Goal: Obtain resource: Obtain resource

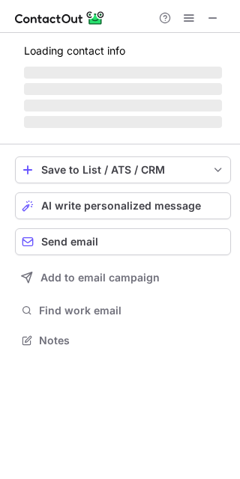
scroll to position [350, 240]
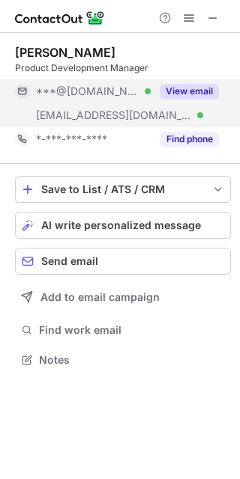
click at [196, 88] on button "View email" at bounding box center [189, 91] width 59 height 15
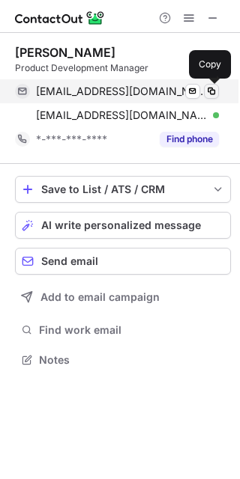
click at [213, 92] on span at bounding box center [211, 91] width 12 height 12
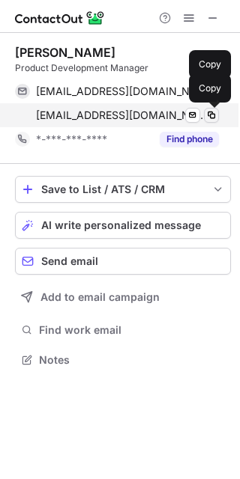
click at [209, 115] on span at bounding box center [211, 115] width 12 height 12
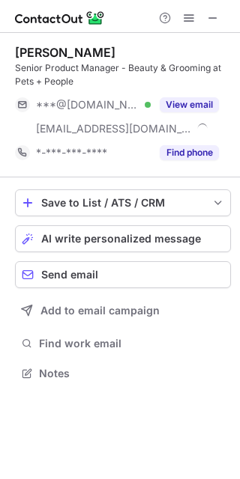
scroll to position [363, 240]
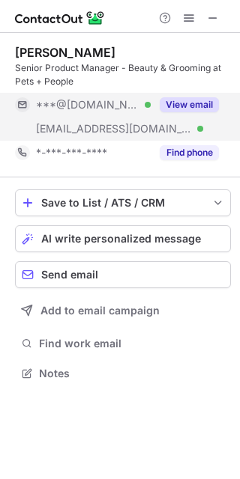
click at [174, 97] on button "View email" at bounding box center [189, 104] width 59 height 15
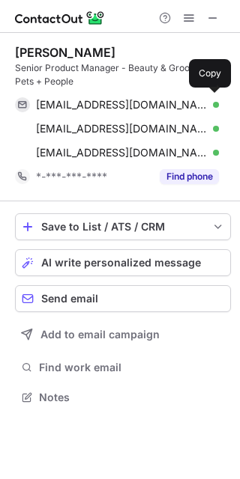
scroll to position [387, 240]
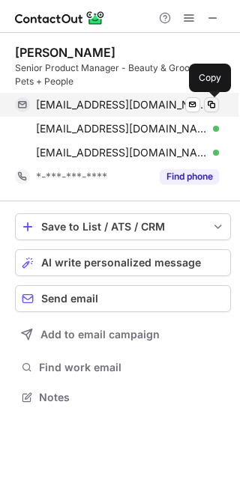
click at [211, 106] on span at bounding box center [211, 105] width 12 height 12
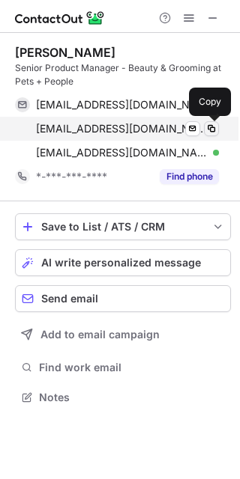
click at [207, 130] on span at bounding box center [211, 129] width 12 height 12
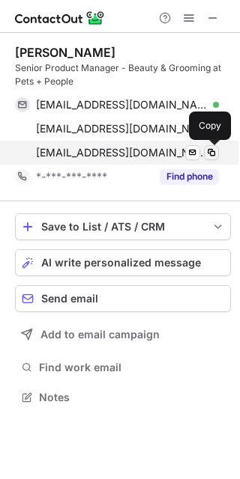
click at [211, 152] on span at bounding box center [211, 153] width 12 height 12
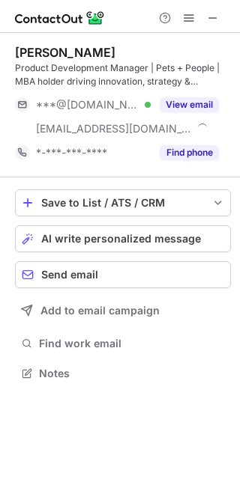
scroll to position [363, 240]
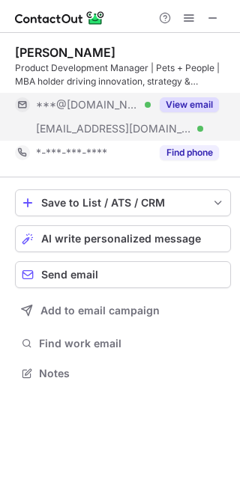
click at [173, 106] on button "View email" at bounding box center [189, 104] width 59 height 15
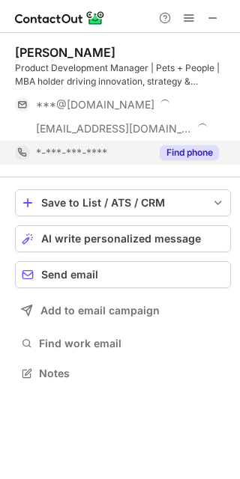
scroll to position [387, 240]
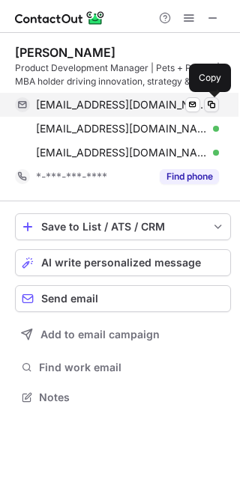
click at [208, 109] on span at bounding box center [211, 105] width 12 height 12
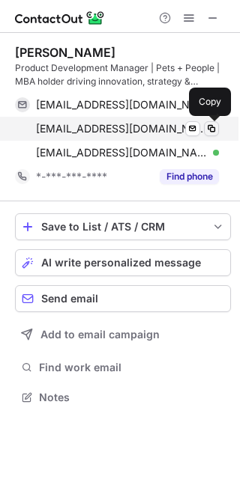
click at [212, 129] on span at bounding box center [211, 129] width 12 height 12
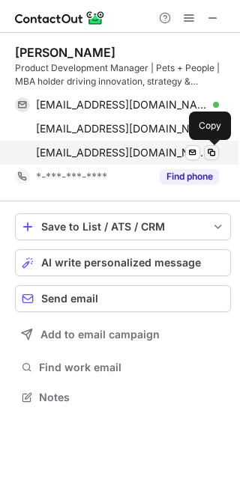
click at [208, 151] on span at bounding box center [211, 153] width 12 height 12
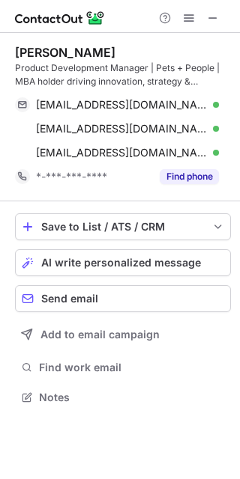
click at [139, 16] on div at bounding box center [120, 16] width 240 height 33
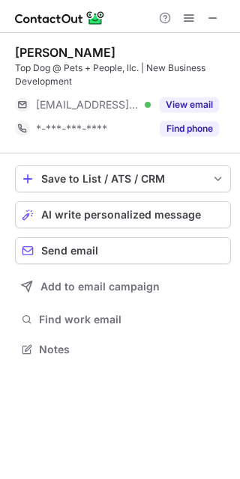
scroll to position [339, 240]
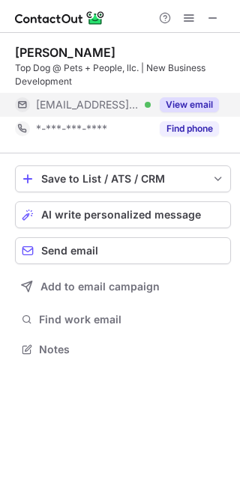
click at [181, 102] on button "View email" at bounding box center [189, 104] width 59 height 15
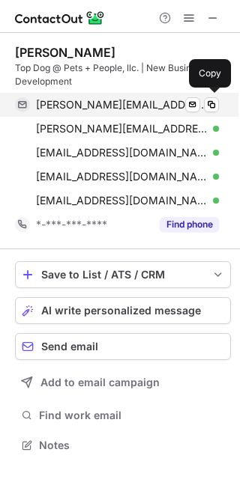
scroll to position [435, 240]
click at [214, 104] on span at bounding box center [211, 105] width 12 height 12
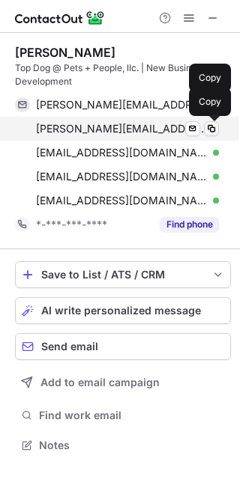
click at [211, 124] on span at bounding box center [211, 129] width 12 height 12
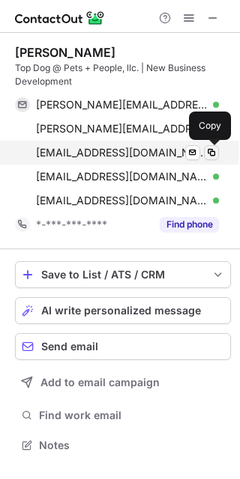
click at [211, 149] on span at bounding box center [211, 153] width 12 height 12
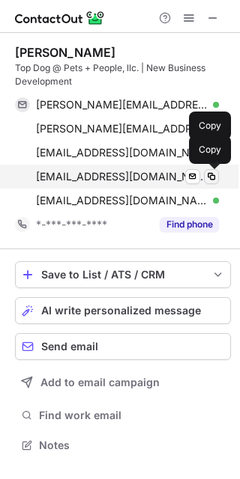
click at [207, 178] on span at bounding box center [211, 177] width 12 height 12
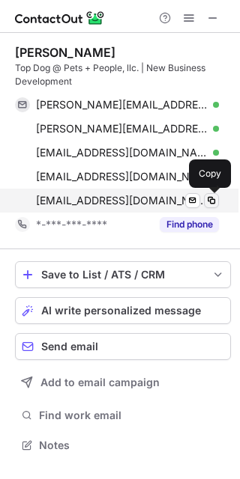
click at [211, 204] on span at bounding box center [211, 201] width 12 height 12
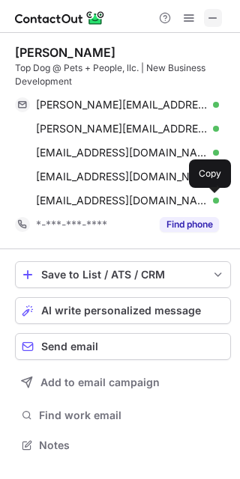
click at [204, 19] on button at bounding box center [213, 18] width 18 height 18
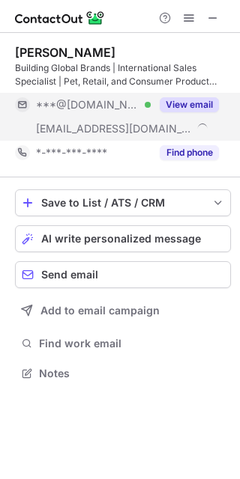
scroll to position [363, 240]
click at [183, 100] on button "View email" at bounding box center [189, 104] width 59 height 15
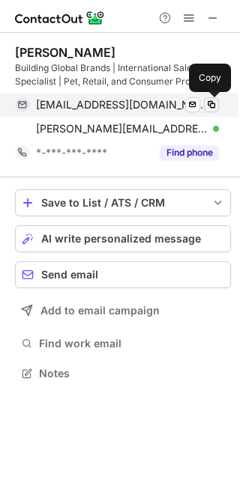
click at [211, 109] on span at bounding box center [211, 105] width 12 height 12
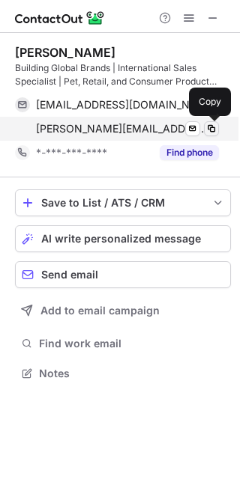
click at [212, 127] on span at bounding box center [211, 129] width 12 height 12
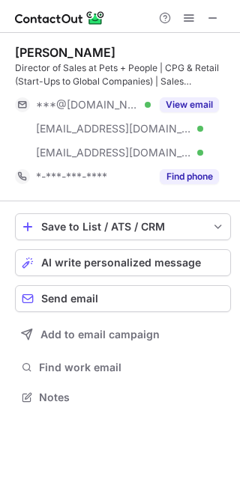
scroll to position [387, 240]
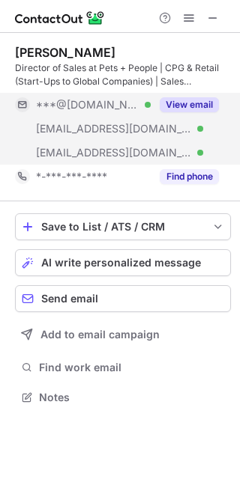
click at [188, 103] on button "View email" at bounding box center [189, 104] width 59 height 15
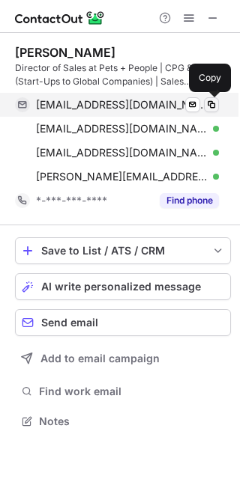
click at [214, 103] on span at bounding box center [211, 105] width 12 height 12
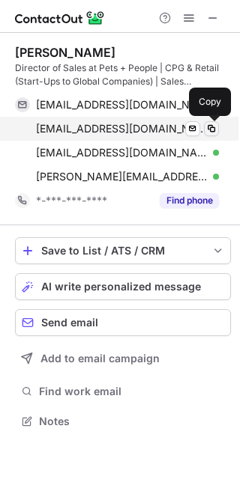
click at [216, 127] on span at bounding box center [211, 129] width 12 height 12
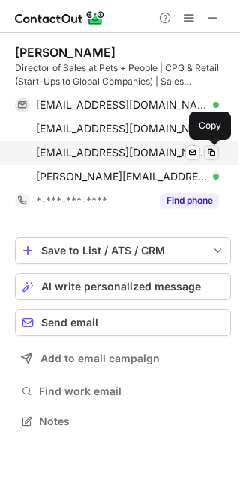
click at [217, 156] on span at bounding box center [211, 153] width 12 height 12
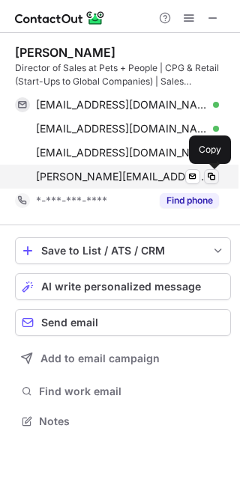
click at [208, 178] on span at bounding box center [211, 177] width 12 height 12
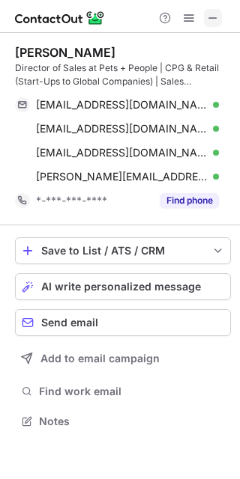
click at [208, 19] on span at bounding box center [213, 18] width 12 height 12
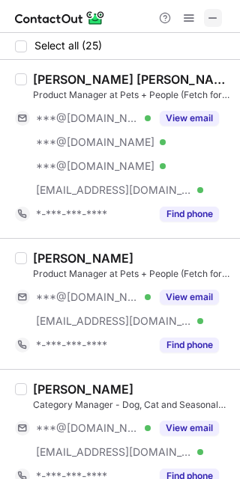
drag, startPoint x: 206, startPoint y: 19, endPoint x: 1, endPoint y: 159, distance: 247.5
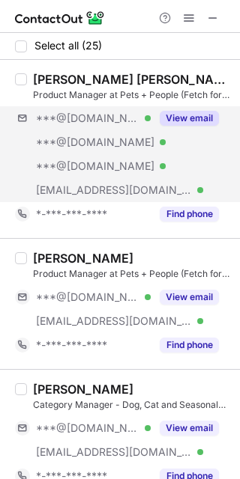
click at [206, 19] on button at bounding box center [213, 18] width 18 height 18
